Goal: Task Accomplishment & Management: Use online tool/utility

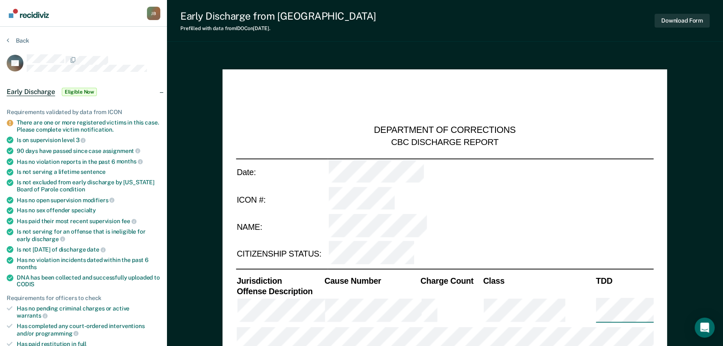
type textarea "x"
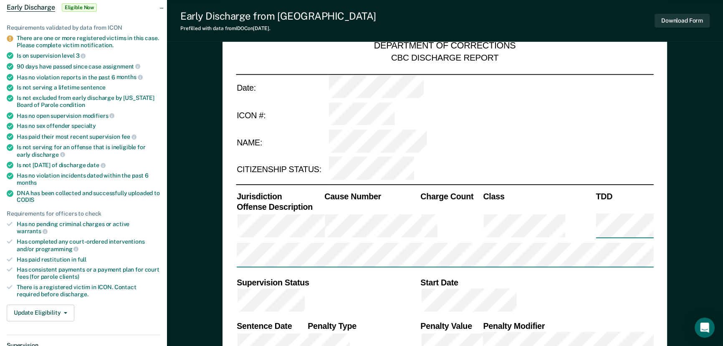
scroll to position [303, 0]
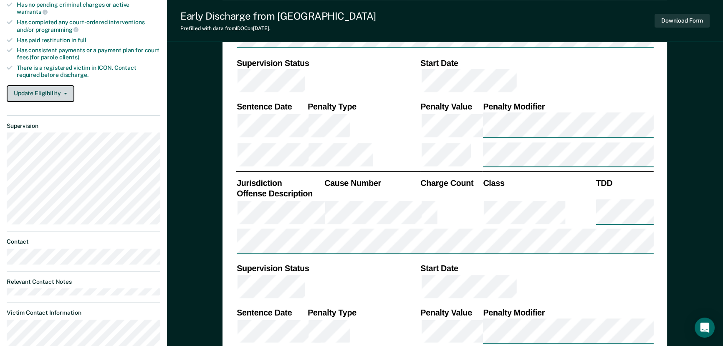
click at [53, 85] on button "Update Eligibility" at bounding box center [41, 93] width 68 height 17
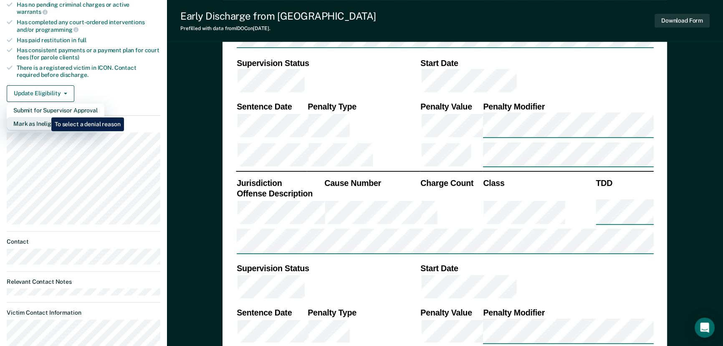
click at [45, 117] on button "Mark as Ineligible" at bounding box center [56, 123] width 98 height 13
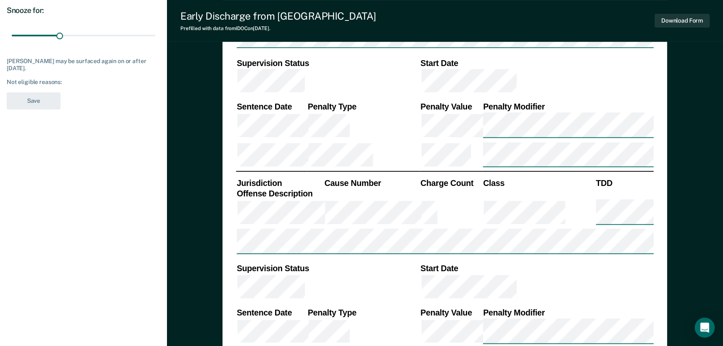
click at [71, 83] on div "Not eligible reasons:" at bounding box center [84, 81] width 154 height 7
drag, startPoint x: 59, startPoint y: 34, endPoint x: 71, endPoint y: 32, distance: 12.3
type input "37"
click at [71, 32] on input "range" at bounding box center [84, 35] width 144 height 15
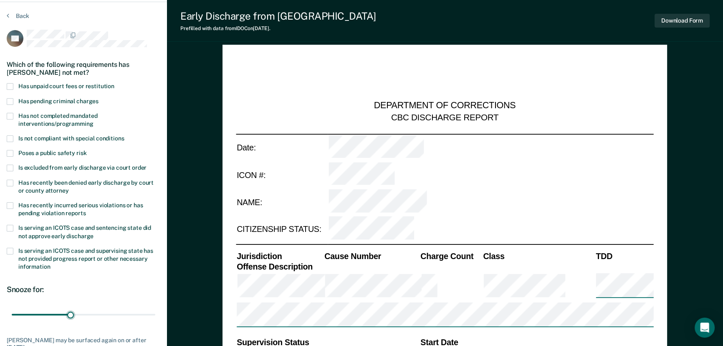
scroll to position [38, 0]
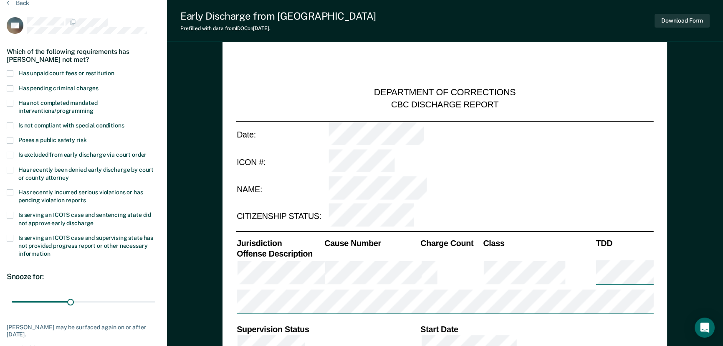
click at [9, 70] on span at bounding box center [10, 73] width 7 height 7
click at [114, 70] on input "Has unpaid court fees or restitution" at bounding box center [114, 70] width 0 height 0
click at [12, 86] on span at bounding box center [10, 88] width 7 height 7
click at [99, 85] on input "Has pending criminal charges" at bounding box center [99, 85] width 0 height 0
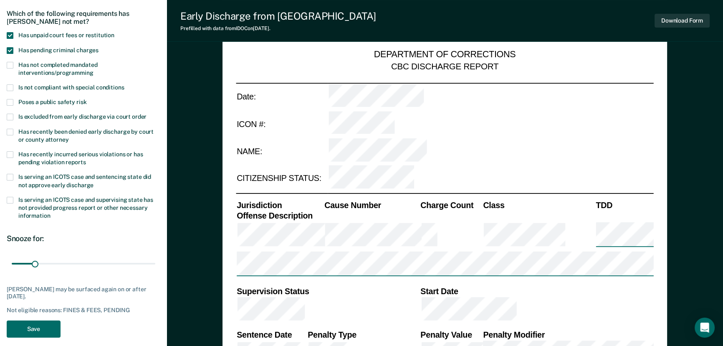
click at [8, 100] on span at bounding box center [10, 102] width 7 height 7
click at [86, 99] on input "Poses a public safety risk" at bounding box center [86, 99] width 0 height 0
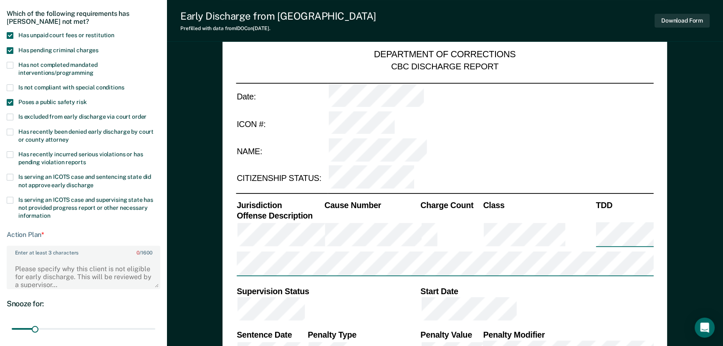
click at [11, 152] on span at bounding box center [10, 154] width 7 height 7
click at [86, 159] on input "Has recently incurred serious violations or has pending violation reports" at bounding box center [86, 159] width 0 height 0
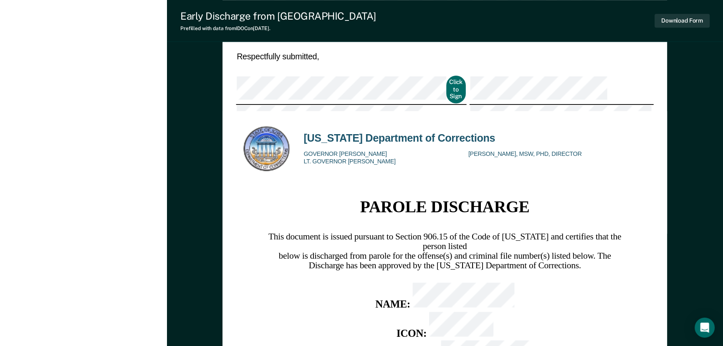
scroll to position [831, 0]
